Goal: Task Accomplishment & Management: Manage account settings

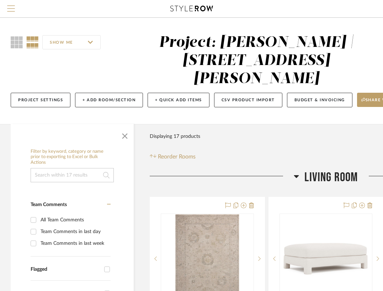
click at [9, 13] on span "Menu" at bounding box center [11, 10] width 8 height 11
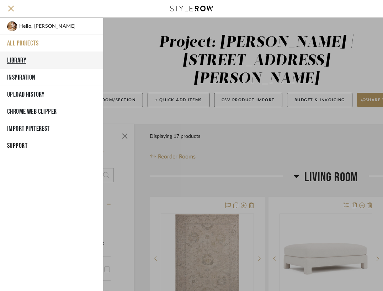
click at [31, 60] on button "Library" at bounding box center [51, 60] width 103 height 17
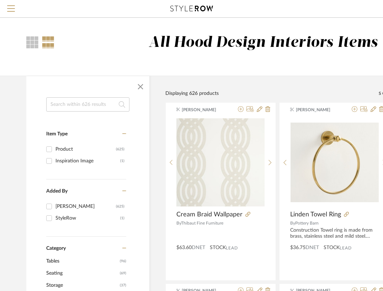
click at [98, 110] on input at bounding box center [87, 105] width 83 height 14
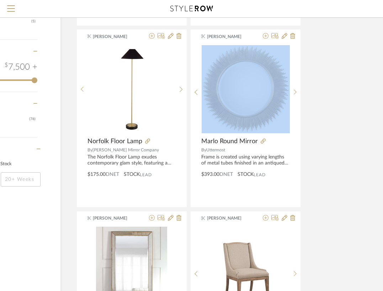
scroll to position [363, 89]
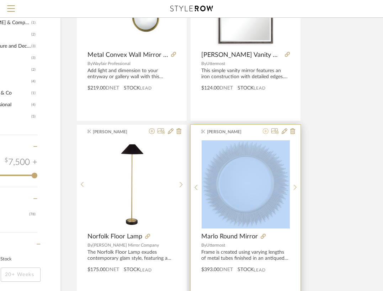
click at [267, 132] on icon at bounding box center [266, 131] width 6 height 6
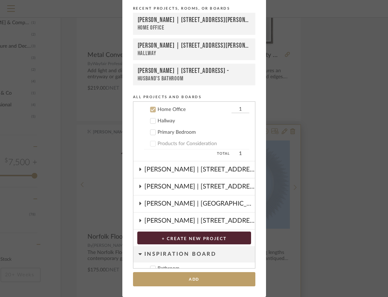
scroll to position [63, 0]
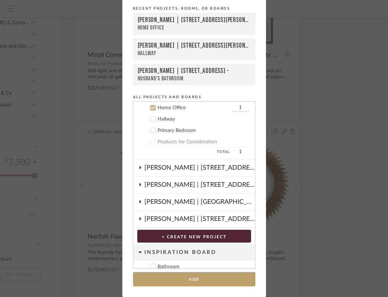
click at [153, 108] on icon at bounding box center [153, 107] width 5 height 5
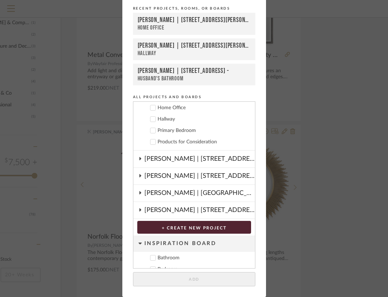
click at [151, 130] on icon at bounding box center [153, 131] width 5 height 4
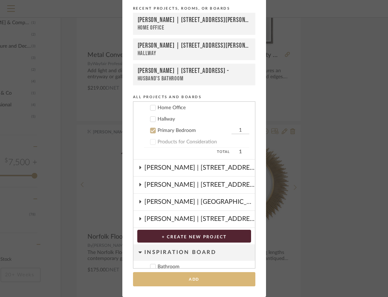
click at [176, 278] on button "Add" at bounding box center [194, 279] width 122 height 15
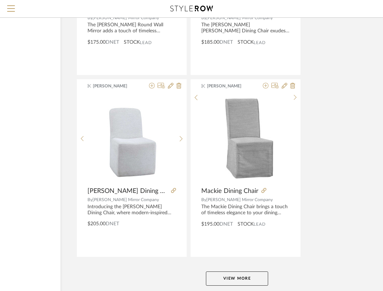
scroll to position [3180, 89]
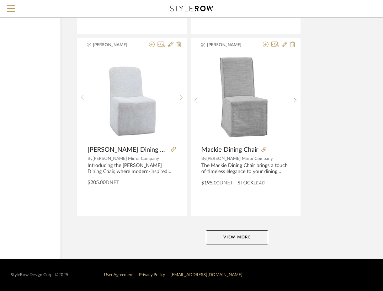
click at [256, 238] on button "View More" at bounding box center [237, 238] width 62 height 14
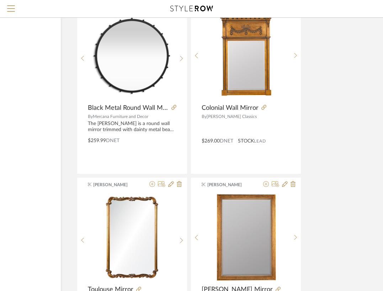
scroll to position [4279, 89]
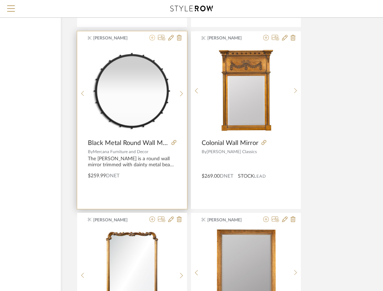
click at [152, 37] on icon at bounding box center [152, 38] width 6 height 6
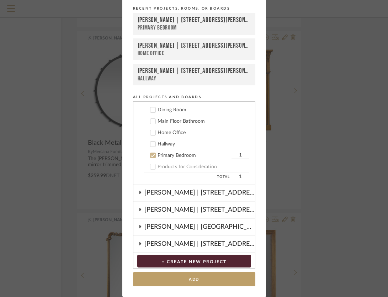
scroll to position [17, 0]
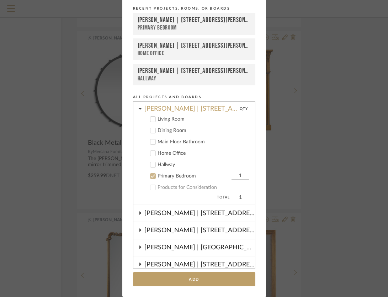
click at [151, 168] on label "Hallway" at bounding box center [196, 164] width 105 height 7
click at [151, 173] on label "Primary Bedroom 1" at bounding box center [196, 176] width 105 height 7
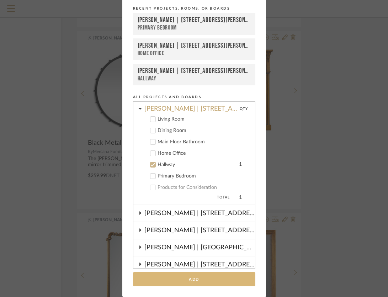
click at [209, 280] on button "Add" at bounding box center [194, 279] width 122 height 15
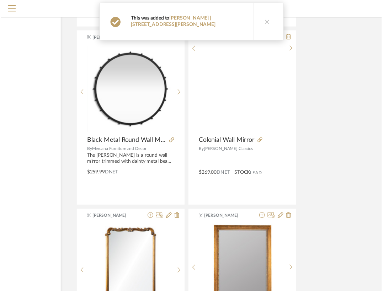
scroll to position [4279, 89]
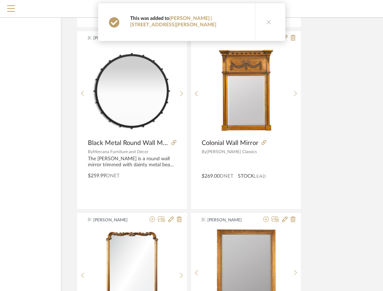
click at [267, 20] on icon at bounding box center [269, 22] width 5 height 5
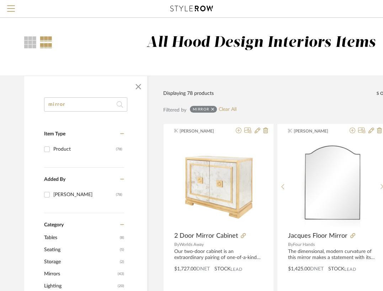
scroll to position [0, 0]
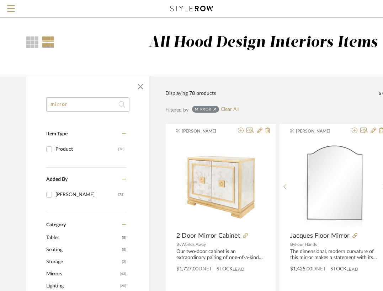
drag, startPoint x: 73, startPoint y: 101, endPoint x: 63, endPoint y: 112, distance: 14.6
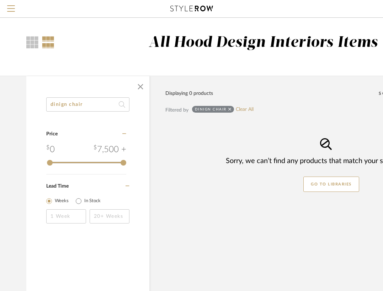
click at [58, 106] on input "dinign chair" at bounding box center [87, 105] width 83 height 14
type input "dining chair"
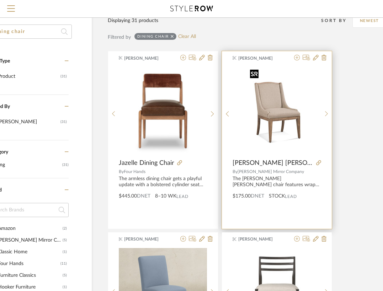
scroll to position [72, 58]
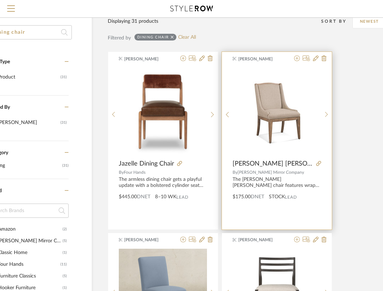
click at [305, 164] on span "[PERSON_NAME] [PERSON_NAME] Dining Chair" at bounding box center [273, 164] width 81 height 8
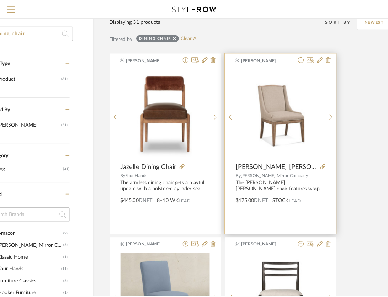
scroll to position [0, 0]
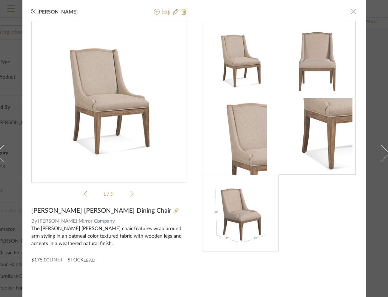
click at [353, 8] on span "button" at bounding box center [354, 11] width 14 height 14
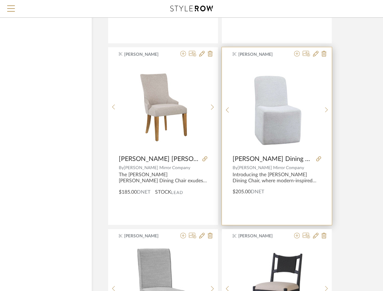
scroll to position [1537, 58]
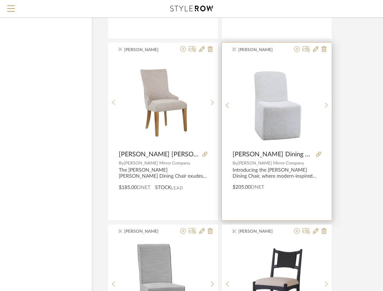
click at [285, 154] on span "[PERSON_NAME] Dining Chair" at bounding box center [273, 155] width 81 height 8
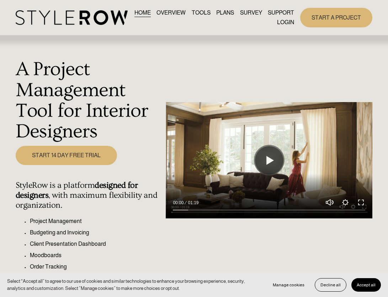
click at [287, 25] on link "LOGIN" at bounding box center [285, 23] width 17 height 10
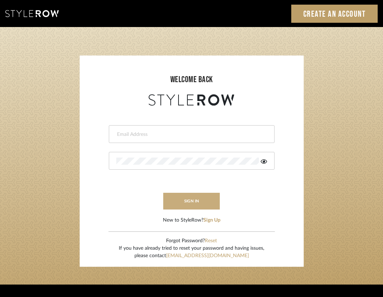
type input "brandon.hooddesigns@gmail.com"
click at [193, 196] on button "sign in" at bounding box center [191, 201] width 57 height 17
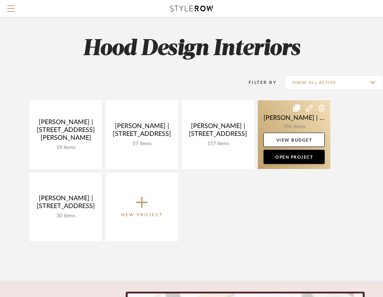
click at [273, 120] on link at bounding box center [294, 134] width 73 height 69
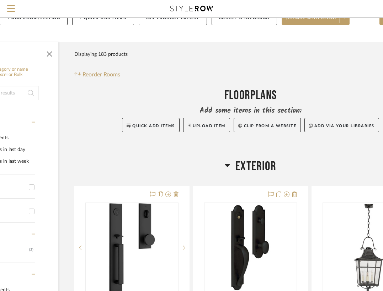
scroll to position [20, 75]
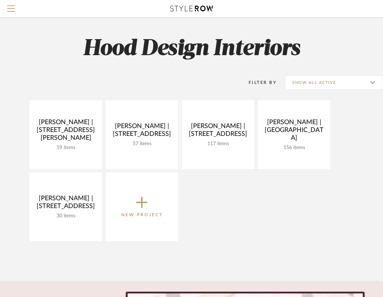
click at [139, 209] on icon at bounding box center [141, 202] width 11 height 15
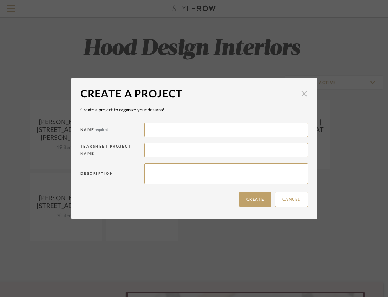
click at [303, 95] on span "button" at bounding box center [304, 93] width 14 height 14
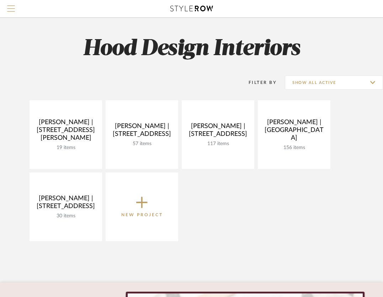
click at [12, 9] on span "Menu" at bounding box center [11, 10] width 8 height 11
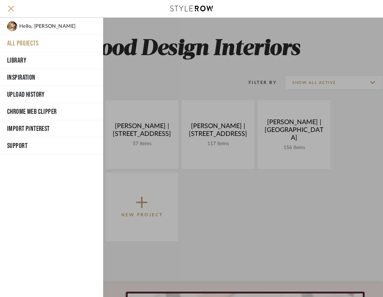
click at [41, 29] on span "Hello, [PERSON_NAME]" at bounding box center [47, 26] width 56 height 10
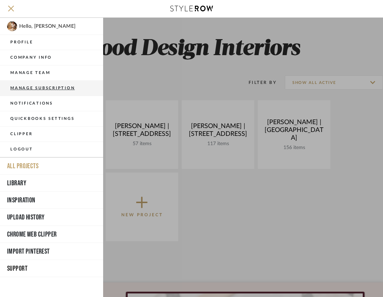
click at [49, 91] on button "Manage Subscription" at bounding box center [51, 88] width 103 height 15
